Goal: Information Seeking & Learning: Learn about a topic

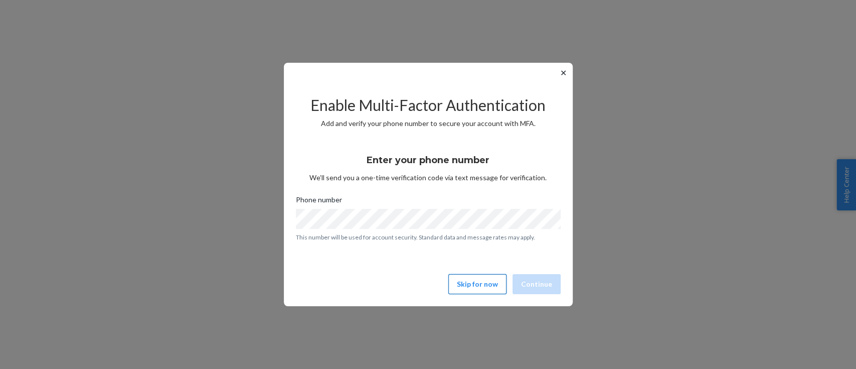
click at [475, 284] on button "Skip for now" at bounding box center [477, 284] width 58 height 20
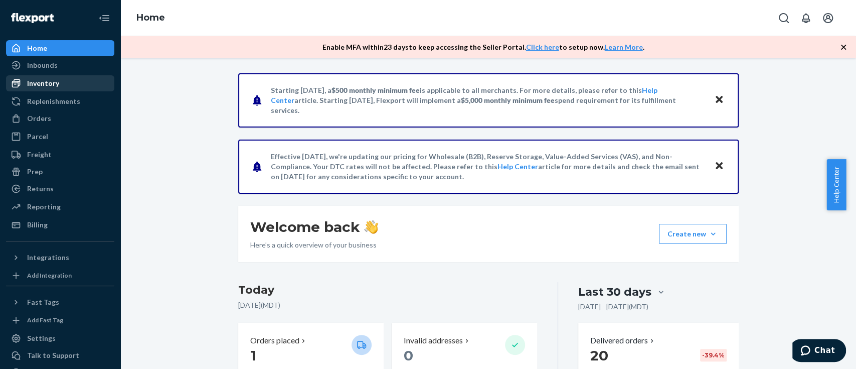
click at [56, 83] on div "Inventory" at bounding box center [43, 83] width 32 height 10
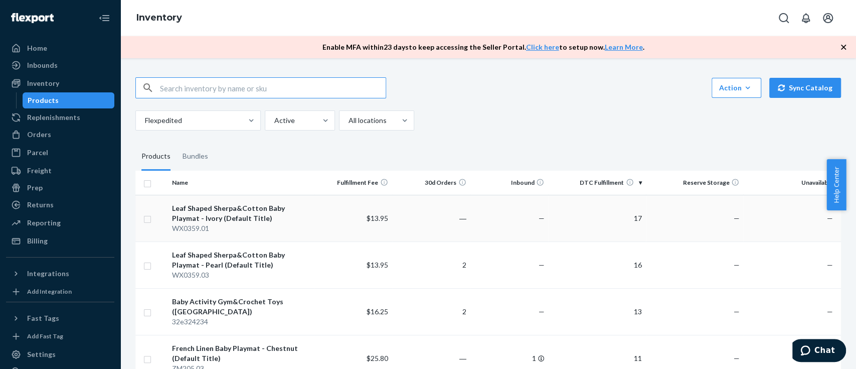
scroll to position [67, 0]
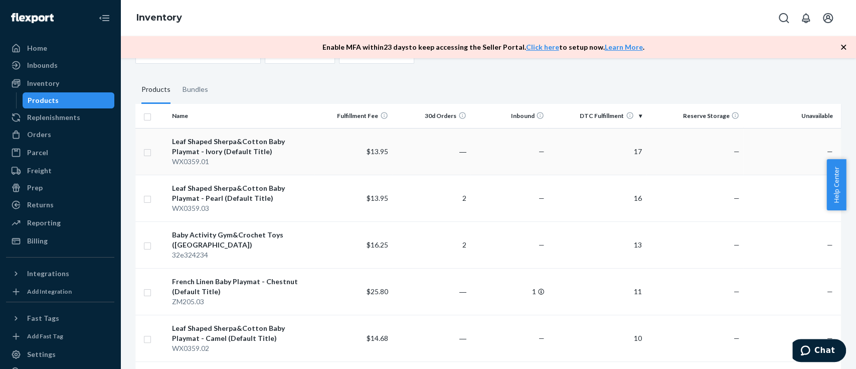
click at [270, 142] on div "Leaf Shaped Sherpa&Cotton Baby Playmat - Ivory (Default Title)" at bounding box center [241, 146] width 138 height 20
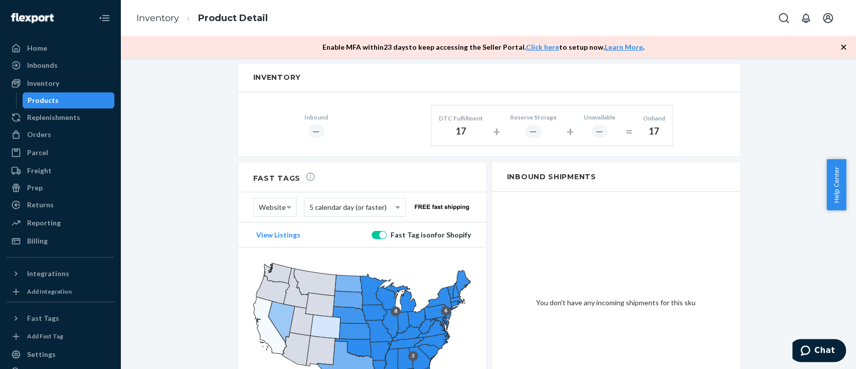
scroll to position [602, 0]
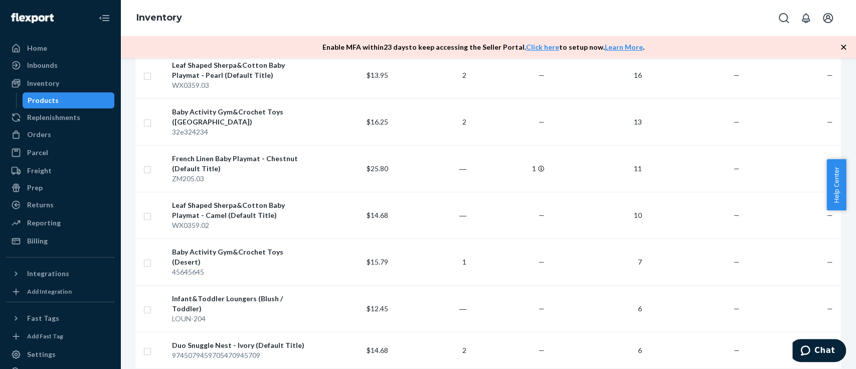
scroll to position [201, 0]
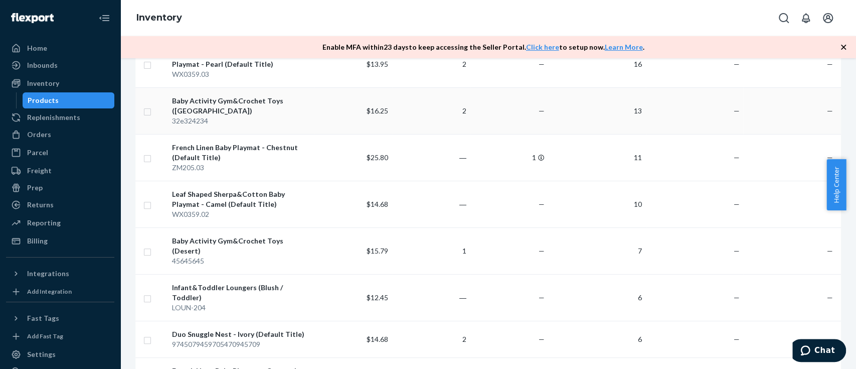
click at [260, 116] on div "32e324234" at bounding box center [241, 121] width 138 height 10
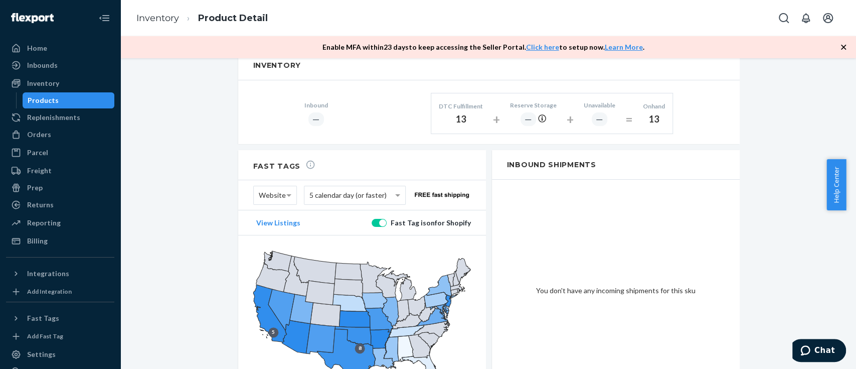
scroll to position [662, 0]
